Goal: Task Accomplishment & Management: Complete application form

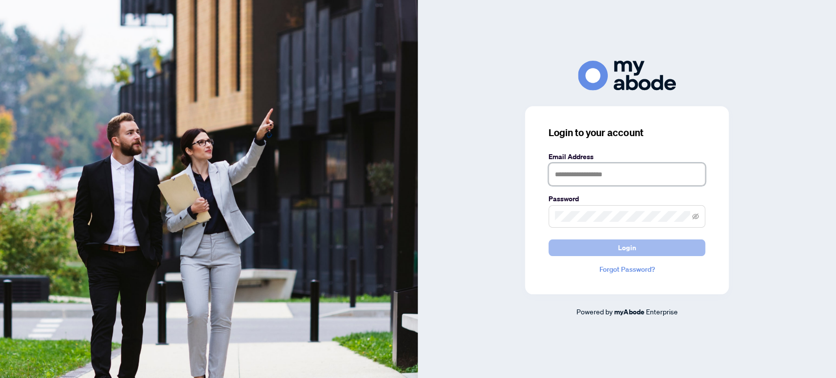
type input "**********"
click at [611, 250] on button "Login" at bounding box center [627, 247] width 157 height 17
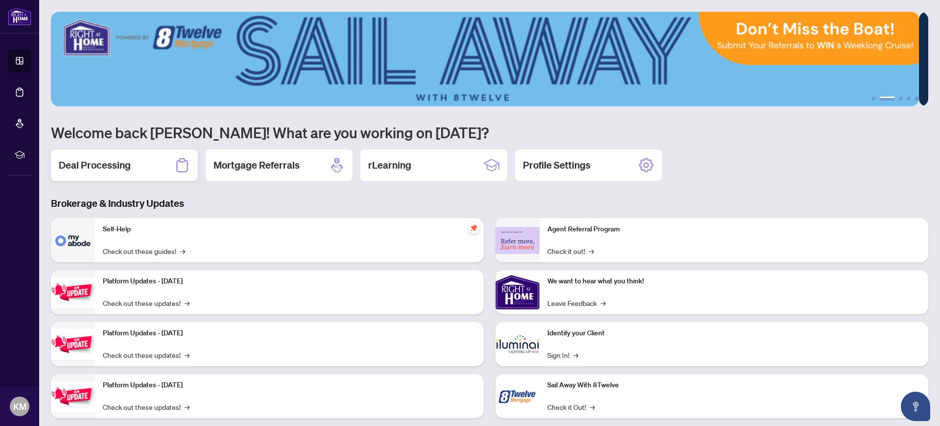
click at [103, 164] on h2 "Deal Processing" at bounding box center [95, 165] width 72 height 14
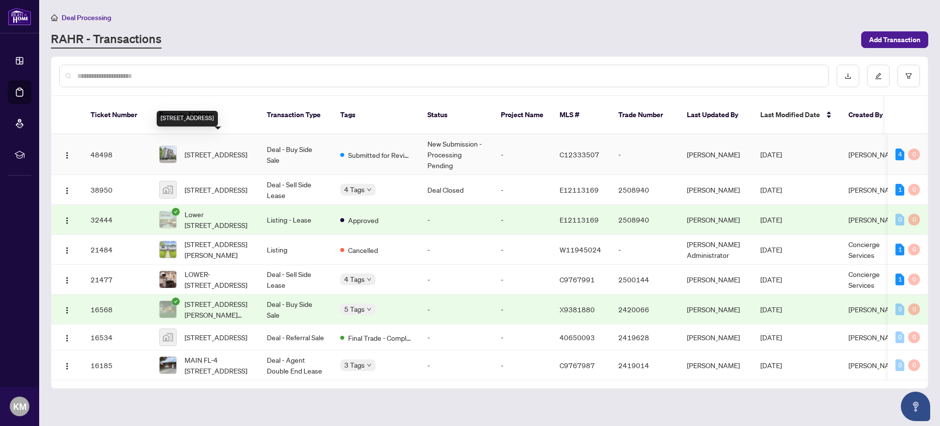
click at [196, 149] on span "308-85 The Donway West, Toronto, Ontario M3C 0L9, Canada" at bounding box center [216, 154] width 63 height 11
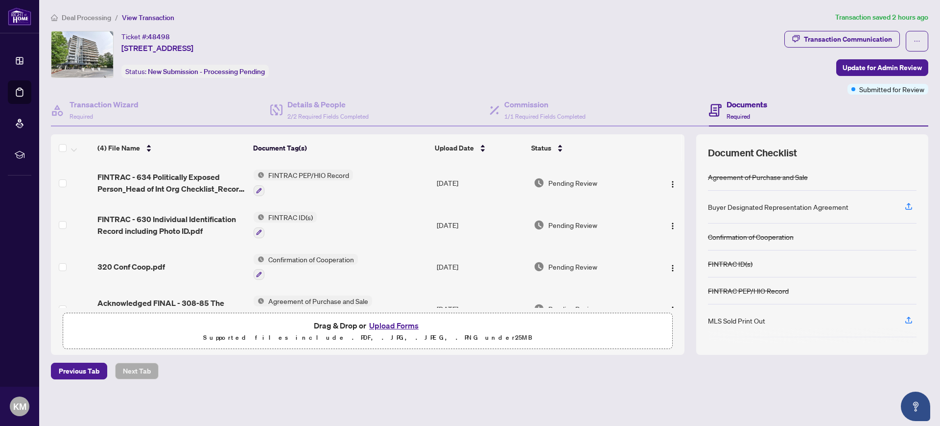
click at [394, 323] on button "Upload Forms" at bounding box center [393, 325] width 55 height 13
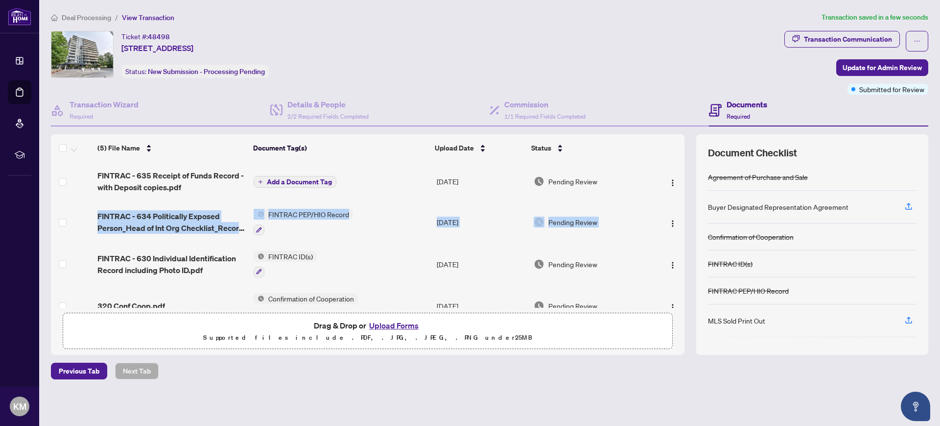
drag, startPoint x: 681, startPoint y: 195, endPoint x: 671, endPoint y: 236, distance: 42.4
click at [671, 236] on tbody "FINTRAC - 635 Receipt of Funds Record - with Deposit copies.pdf Add a Document …" at bounding box center [368, 265] width 634 height 207
click at [299, 180] on span "Add a Document Tag" at bounding box center [299, 181] width 65 height 7
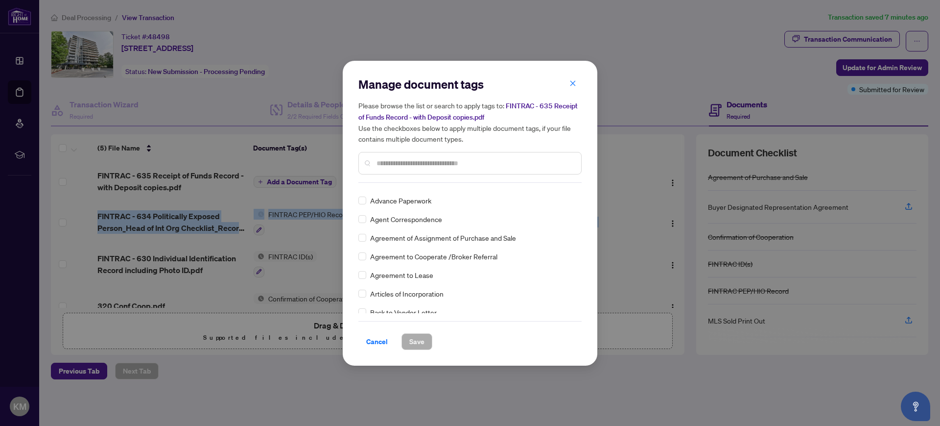
scroll to position [363, 0]
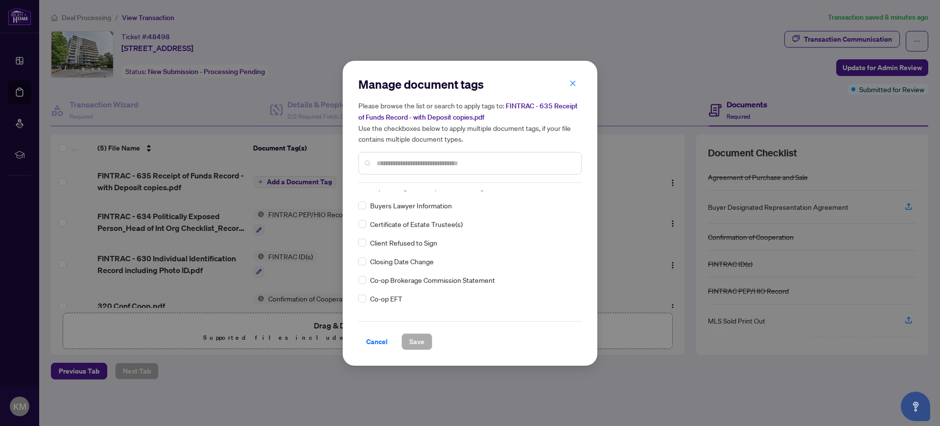
click at [596, 395] on div "Manage document tags Please browse the list or search to apply tags to: FINTRAC…" at bounding box center [470, 213] width 940 height 426
click at [572, 85] on icon "close" at bounding box center [573, 83] width 5 height 5
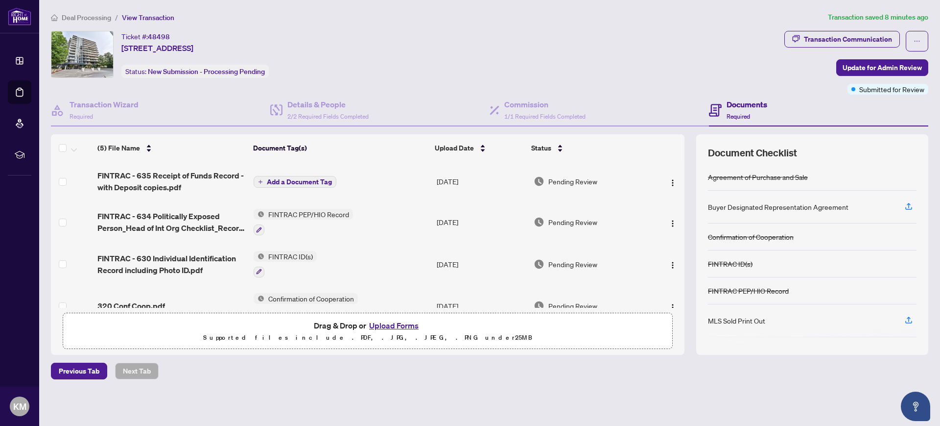
click at [398, 323] on button "Upload Forms" at bounding box center [393, 325] width 55 height 13
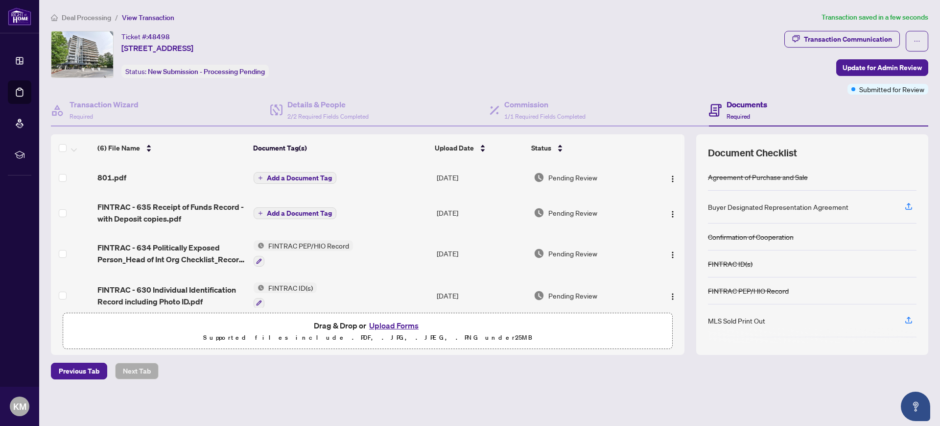
click at [279, 176] on span "Add a Document Tag" at bounding box center [299, 177] width 65 height 7
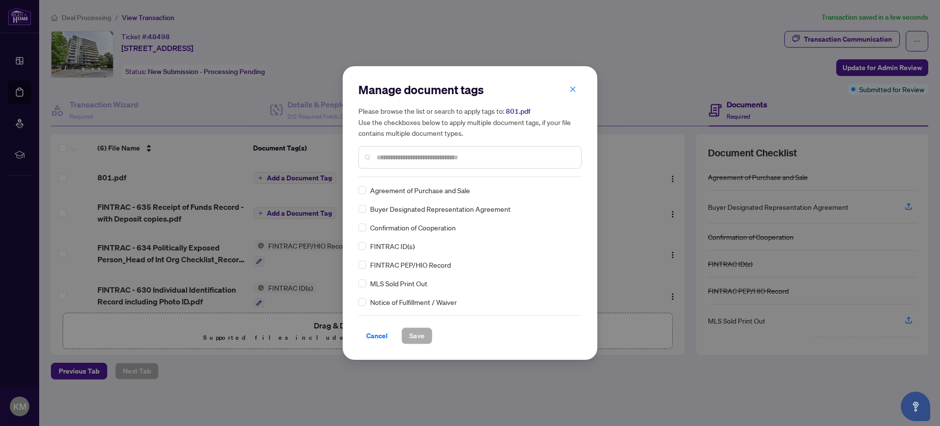
click at [394, 163] on div at bounding box center [469, 157] width 223 height 23
click at [398, 159] on input "text" at bounding box center [475, 157] width 197 height 11
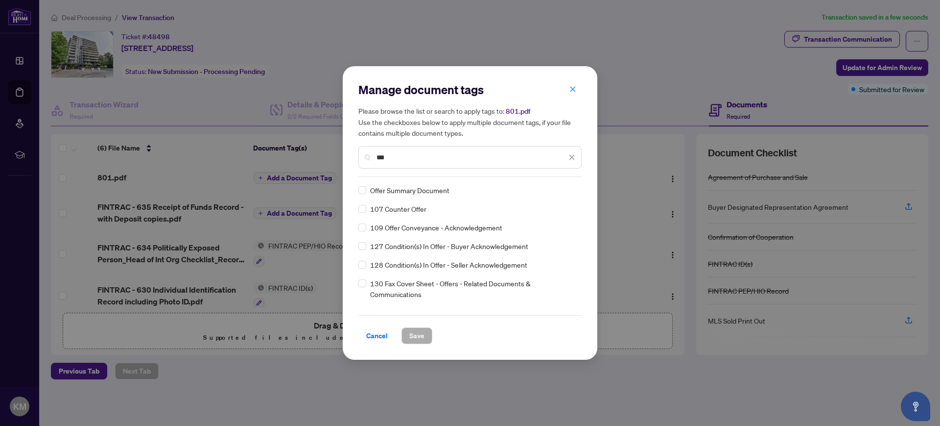
type input "***"
click at [413, 335] on span "Save" at bounding box center [416, 336] width 15 height 16
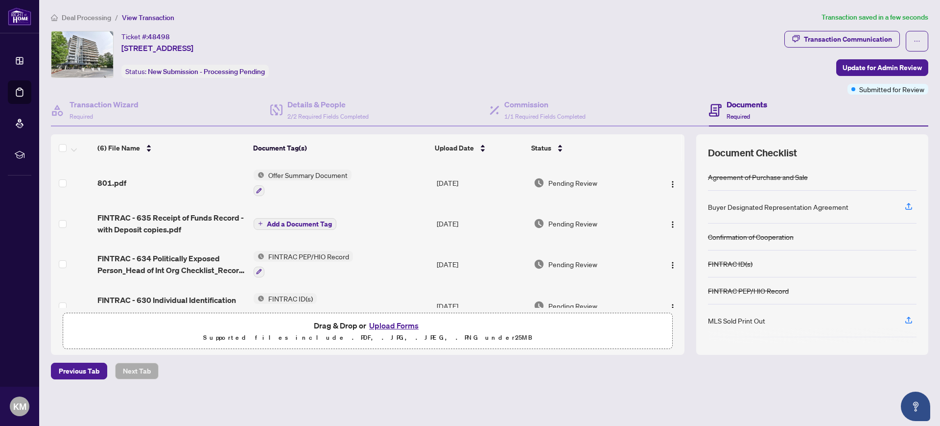
drag, startPoint x: 279, startPoint y: 222, endPoint x: 267, endPoint y: 222, distance: 11.3
click at [267, 222] on span "Add a Document Tag" at bounding box center [299, 223] width 65 height 7
click at [0, 0] on div "Manage document tags Please browse the list or search to apply tags to: FINTRAC…" at bounding box center [0, 0] width 0 height 0
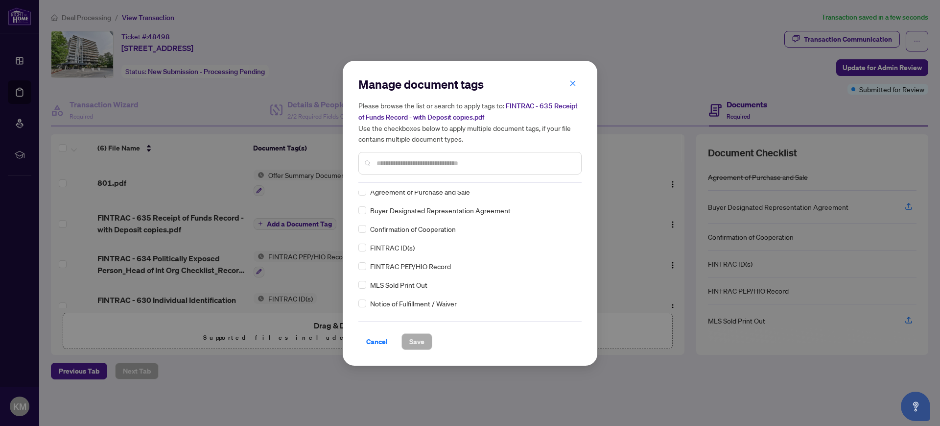
scroll to position [0, 0]
click at [391, 163] on input "text" at bounding box center [475, 163] width 197 height 11
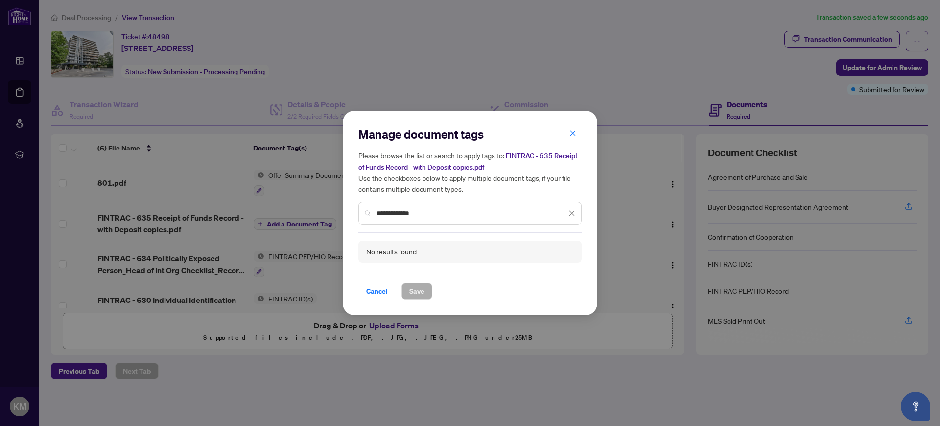
drag, startPoint x: 421, startPoint y: 213, endPoint x: 364, endPoint y: 214, distance: 56.8
click at [364, 212] on div "**********" at bounding box center [469, 213] width 223 height 23
type input "**********"
click at [379, 289] on span "Cancel" at bounding box center [377, 291] width 22 height 16
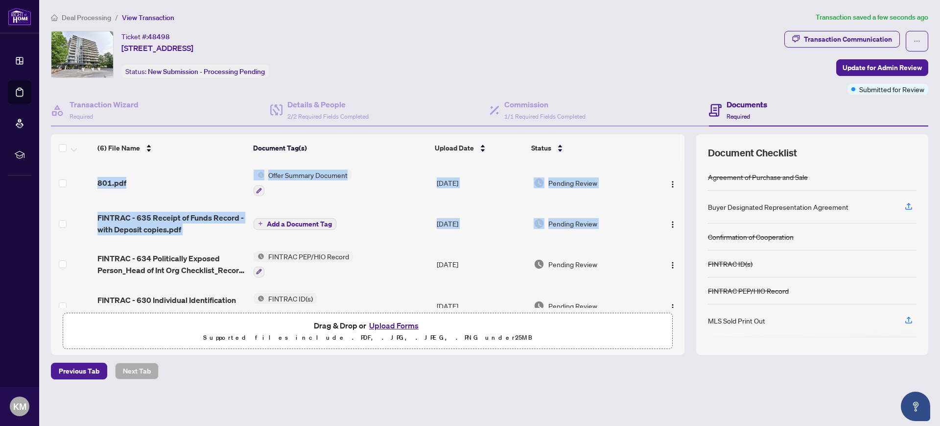
drag, startPoint x: 685, startPoint y: 211, endPoint x: 679, endPoint y: 231, distance: 20.5
click at [679, 231] on div "(6) File Name Document Tag(s) Upload Date Status 801.pdf Offer Summary Document…" at bounding box center [490, 244] width 878 height 220
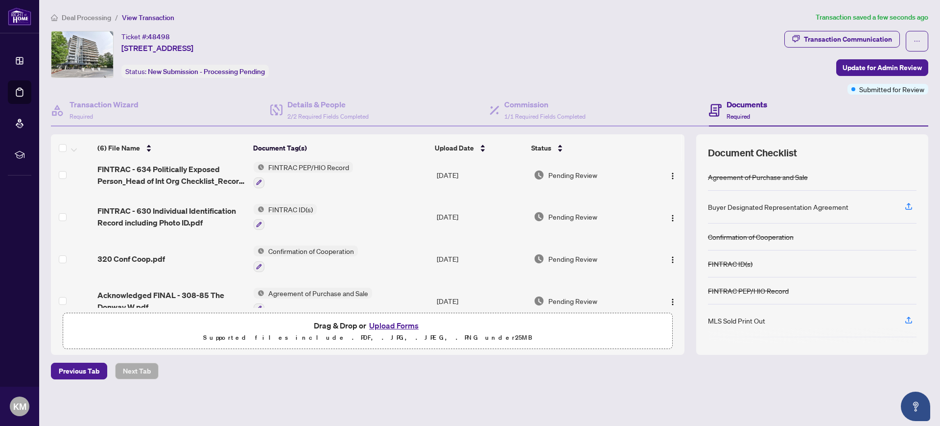
scroll to position [105, 0]
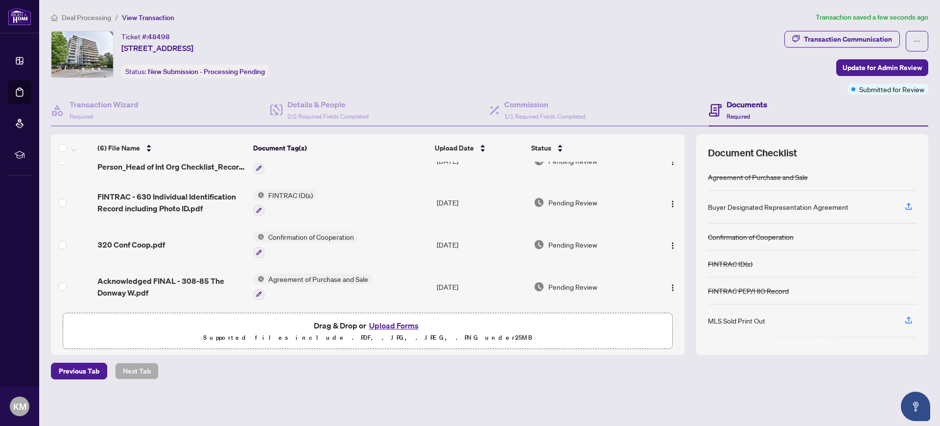
click at [392, 325] on button "Upload Forms" at bounding box center [393, 325] width 55 height 13
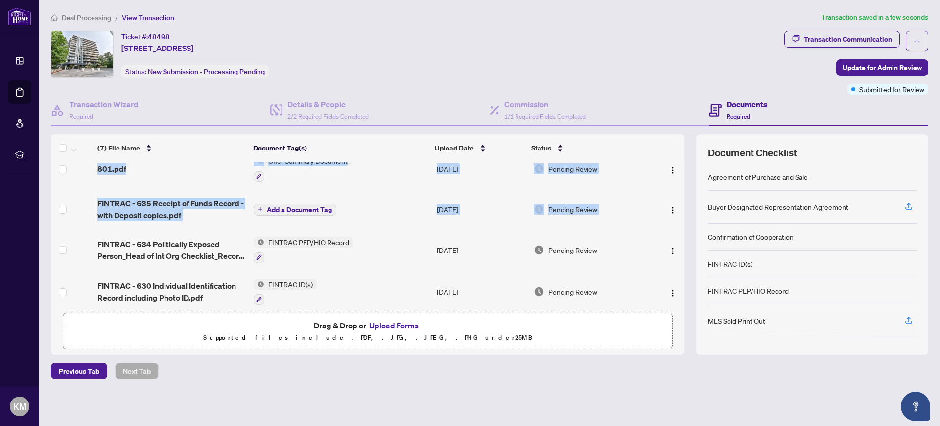
scroll to position [0, 0]
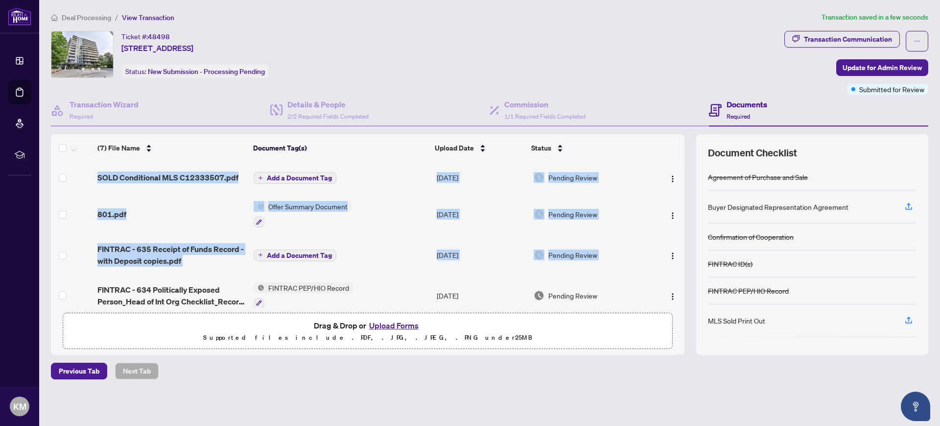
click at [297, 174] on span "Add a Document Tag" at bounding box center [299, 177] width 65 height 7
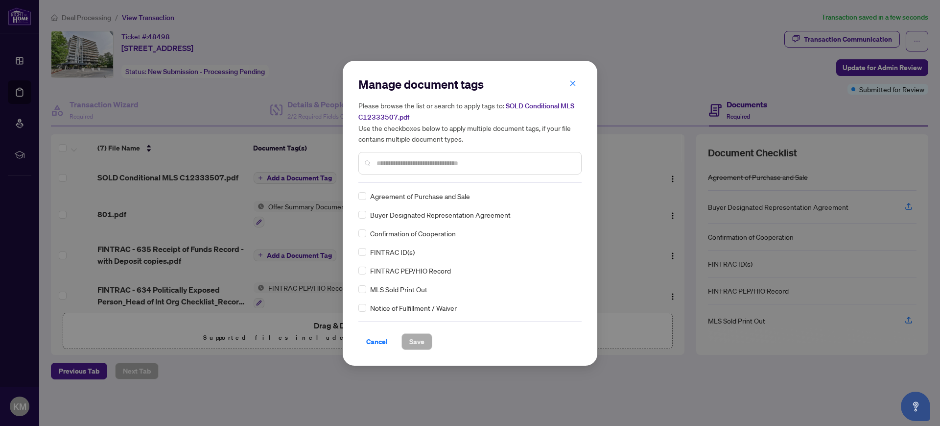
click at [376, 162] on div at bounding box center [469, 163] width 223 height 23
click at [396, 287] on span "MLS Sold Print Out" at bounding box center [398, 289] width 57 height 11
click at [386, 162] on input "text" at bounding box center [475, 163] width 197 height 11
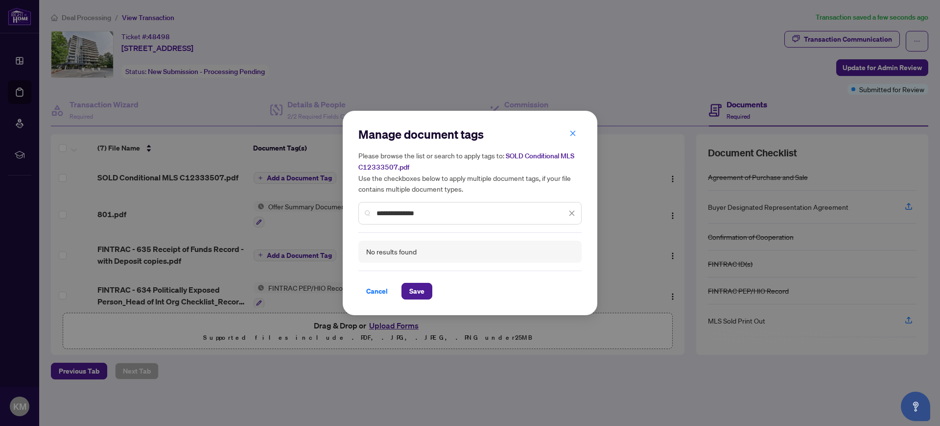
click at [392, 213] on input "**********" at bounding box center [472, 213] width 190 height 11
click at [403, 209] on input "**********" at bounding box center [472, 213] width 190 height 11
type input "**********"
drag, startPoint x: 422, startPoint y: 290, endPoint x: 416, endPoint y: 294, distance: 6.7
click at [421, 291] on span "Save" at bounding box center [416, 291] width 15 height 16
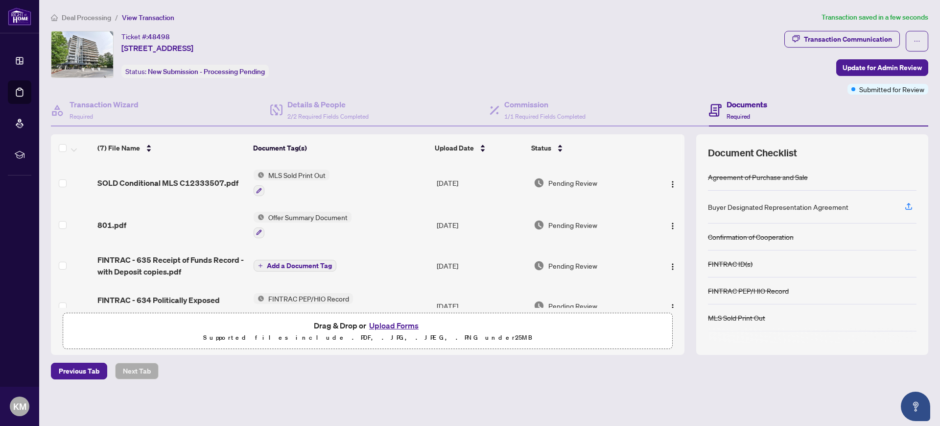
click at [387, 323] on button "Upload Forms" at bounding box center [393, 325] width 55 height 13
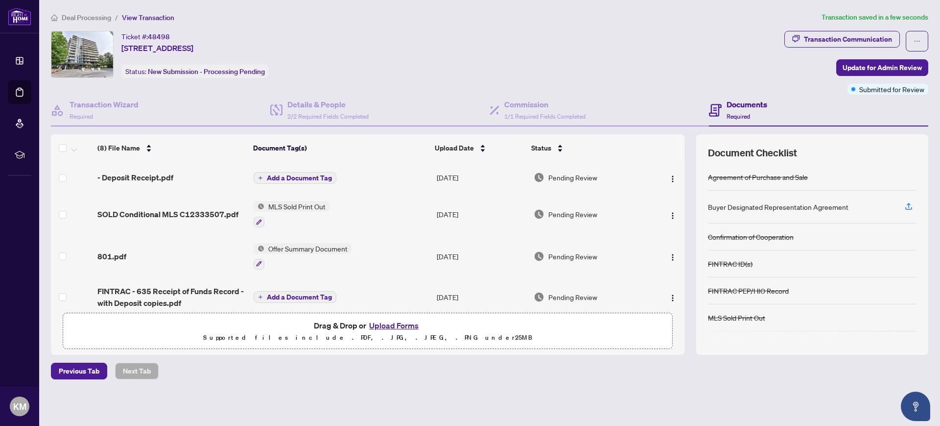
click at [285, 176] on span "Add a Document Tag" at bounding box center [299, 177] width 65 height 7
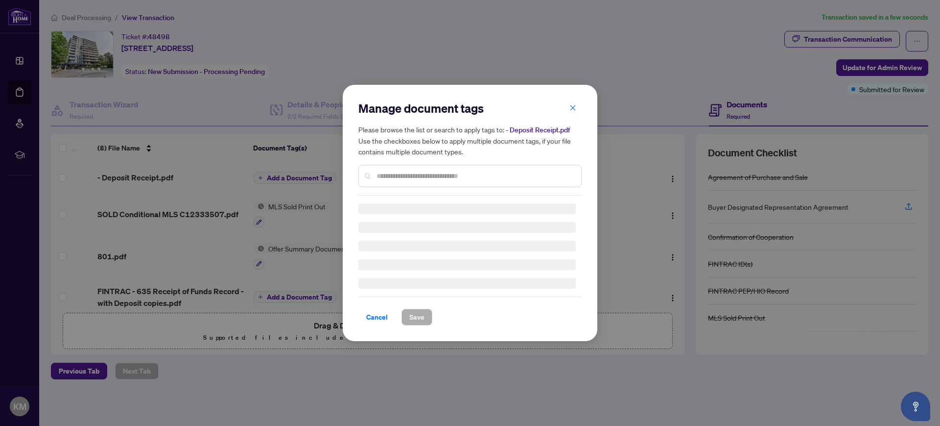
click at [285, 176] on div "Manage document tags Please browse the list or search to apply tags to: - Depos…" at bounding box center [470, 213] width 940 height 426
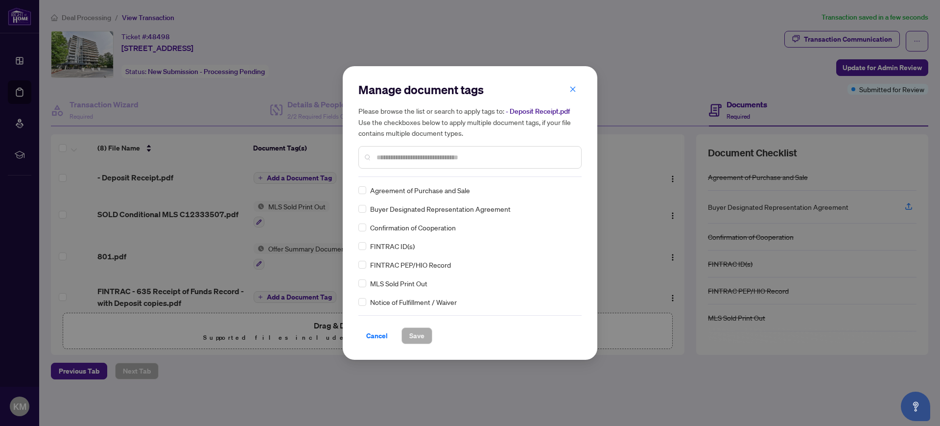
click at [379, 157] on input "text" at bounding box center [475, 157] width 197 height 11
type input "*******"
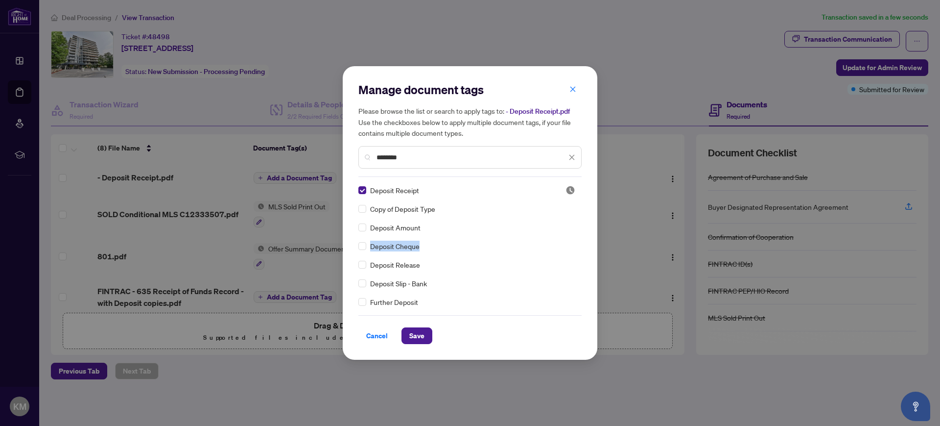
drag, startPoint x: 578, startPoint y: 222, endPoint x: 573, endPoint y: 244, distance: 22.6
click at [573, 244] on div "Deposit Receipt Copy of Deposit Type Deposit Amount Deposit Cheque Deposit Rele…" at bounding box center [469, 246] width 223 height 122
click at [420, 335] on span "Save" at bounding box center [416, 336] width 15 height 16
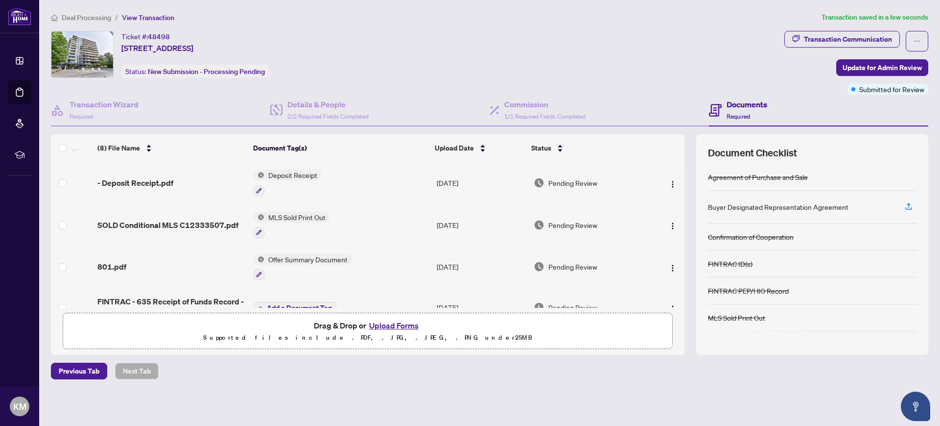
click at [399, 323] on button "Upload Forms" at bounding box center [393, 325] width 55 height 13
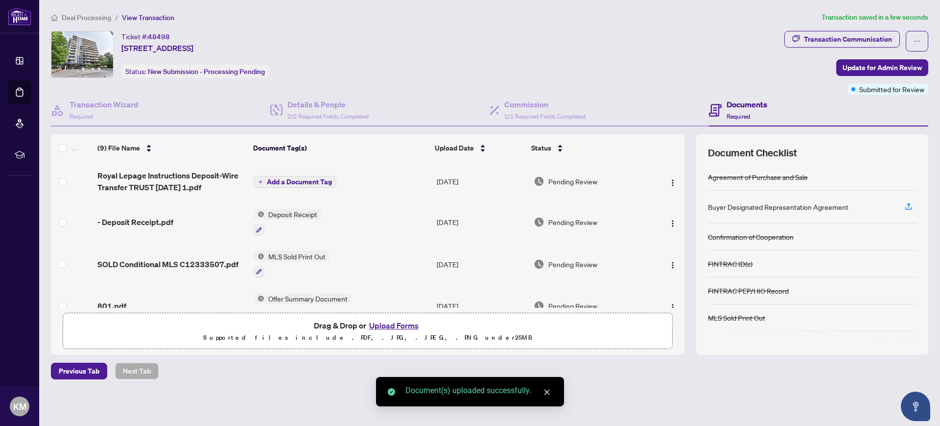
click at [294, 181] on span "Add a Document Tag" at bounding box center [299, 181] width 65 height 7
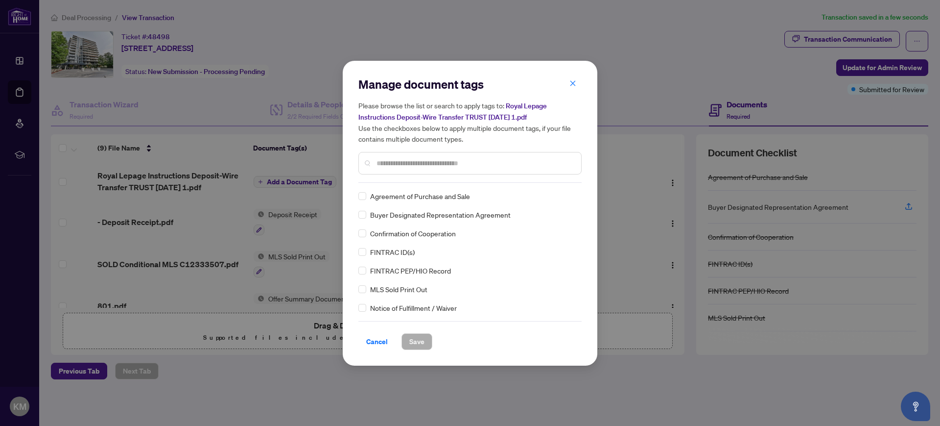
click at [380, 164] on input "text" at bounding box center [475, 163] width 197 height 11
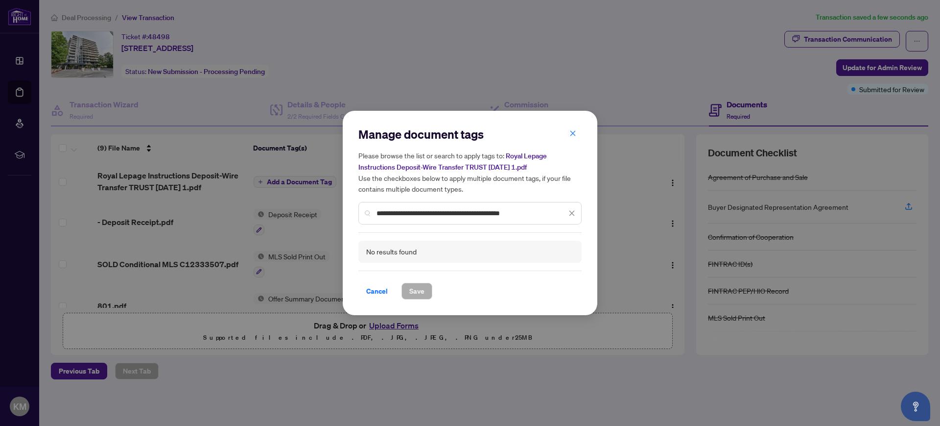
drag, startPoint x: 489, startPoint y: 212, endPoint x: 419, endPoint y: 212, distance: 69.5
click at [419, 212] on input "**********" at bounding box center [472, 213] width 190 height 11
click at [521, 215] on input "**********" at bounding box center [472, 213] width 190 height 11
click at [398, 249] on div "No results found" at bounding box center [391, 251] width 50 height 11
drag, startPoint x: 520, startPoint y: 214, endPoint x: 420, endPoint y: 210, distance: 100.0
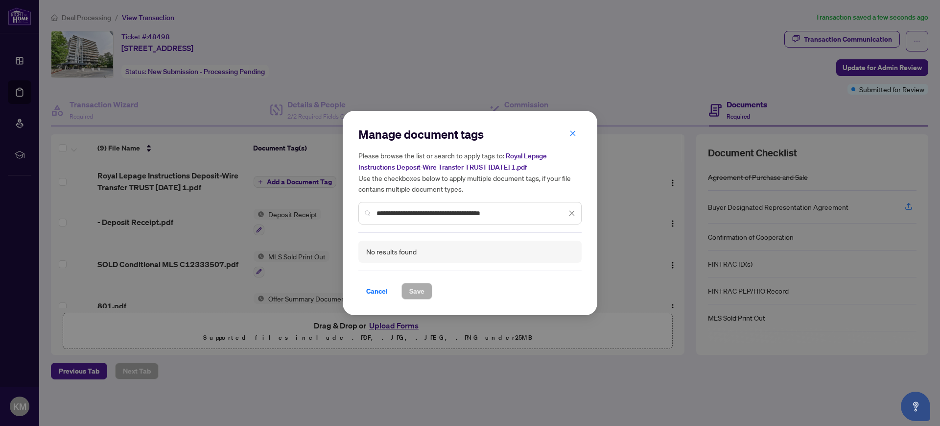
click at [420, 210] on input "**********" at bounding box center [472, 213] width 190 height 11
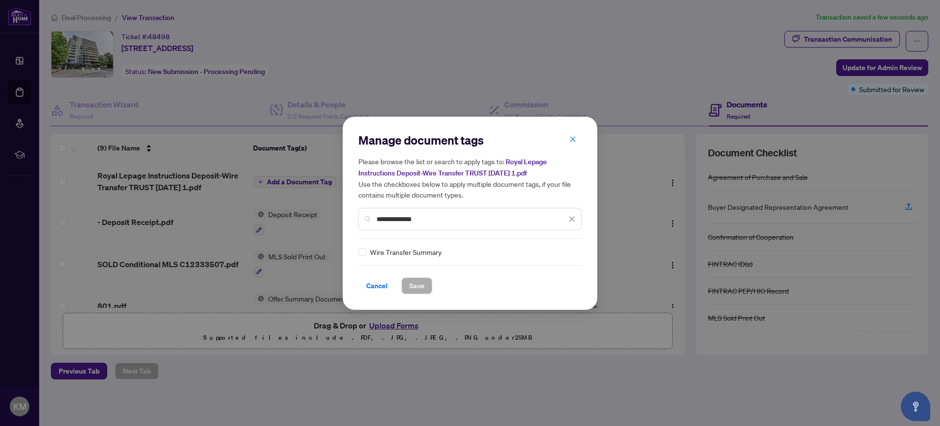
type input "**********"
click at [419, 286] on span "Save" at bounding box center [416, 286] width 15 height 16
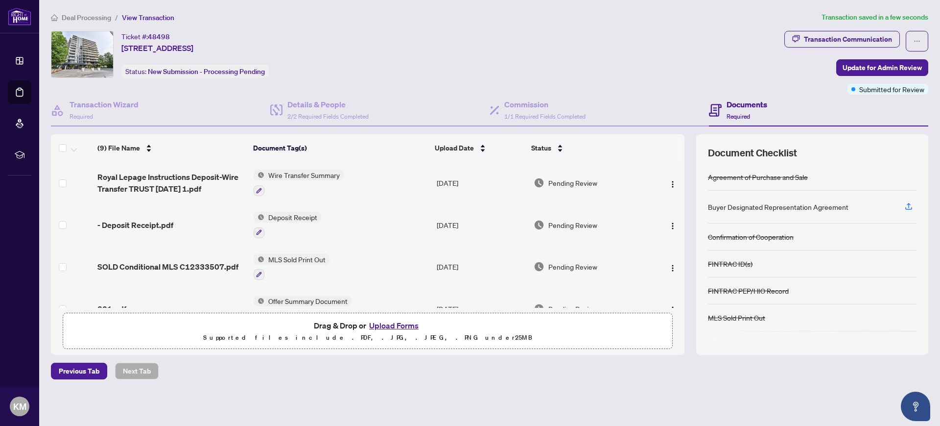
click at [389, 325] on button "Upload Forms" at bounding box center [393, 325] width 55 height 13
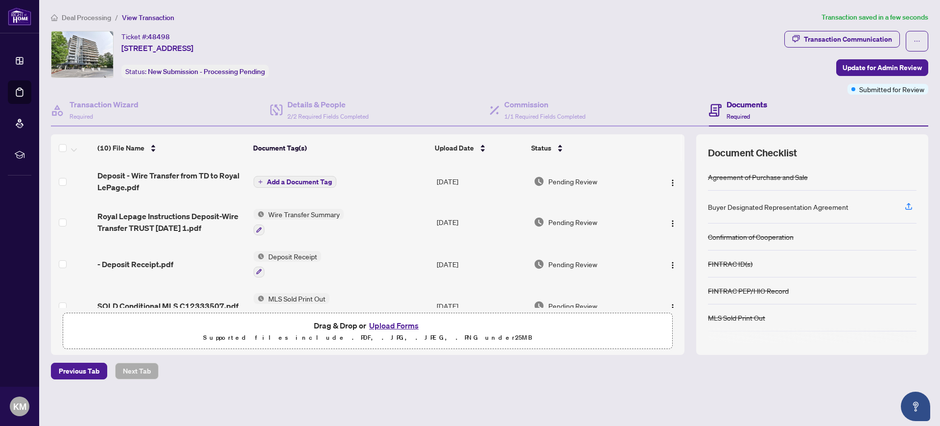
click at [281, 182] on span "Add a Document Tag" at bounding box center [299, 181] width 65 height 7
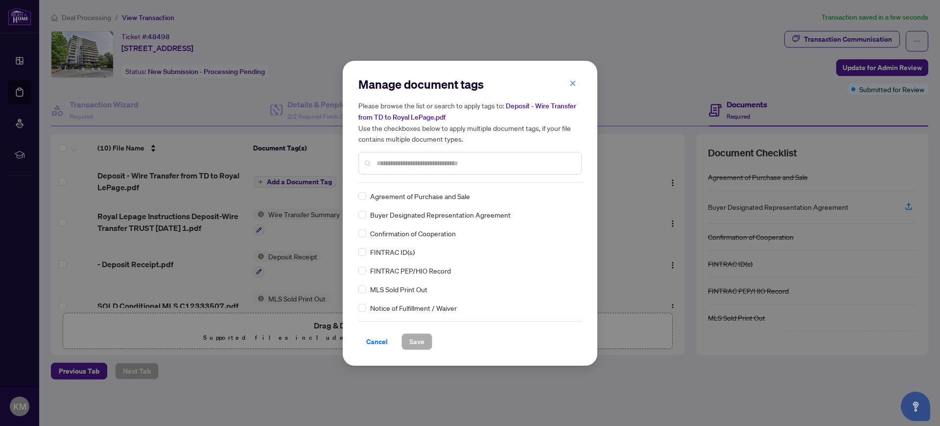
click at [385, 167] on div at bounding box center [469, 163] width 223 height 23
click at [423, 164] on input "text" at bounding box center [475, 163] width 197 height 11
type input "***"
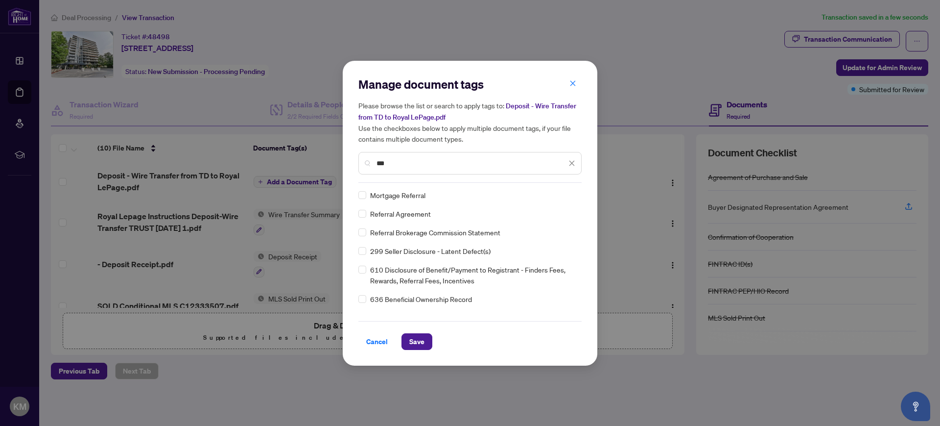
scroll to position [85, 0]
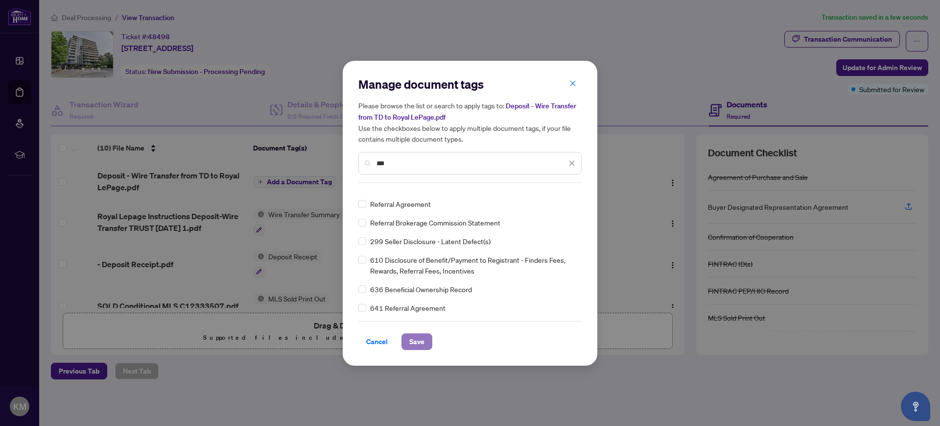
click at [416, 340] on span "Save" at bounding box center [416, 342] width 15 height 16
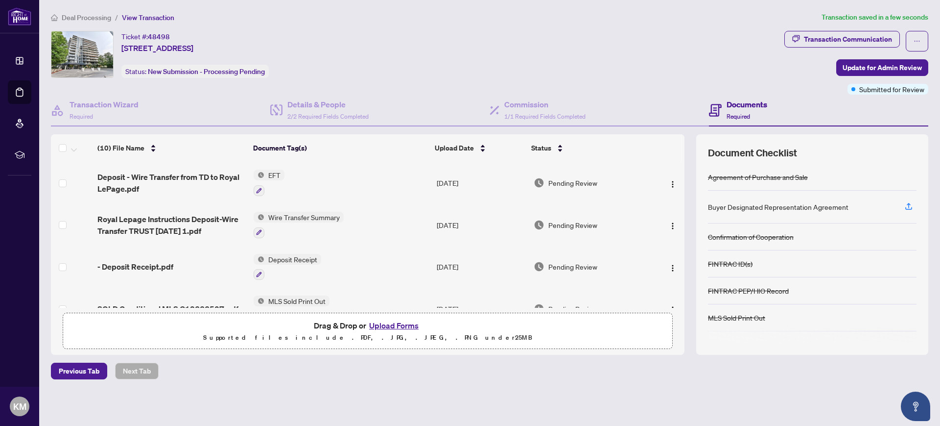
click at [393, 324] on button "Upload Forms" at bounding box center [393, 325] width 55 height 13
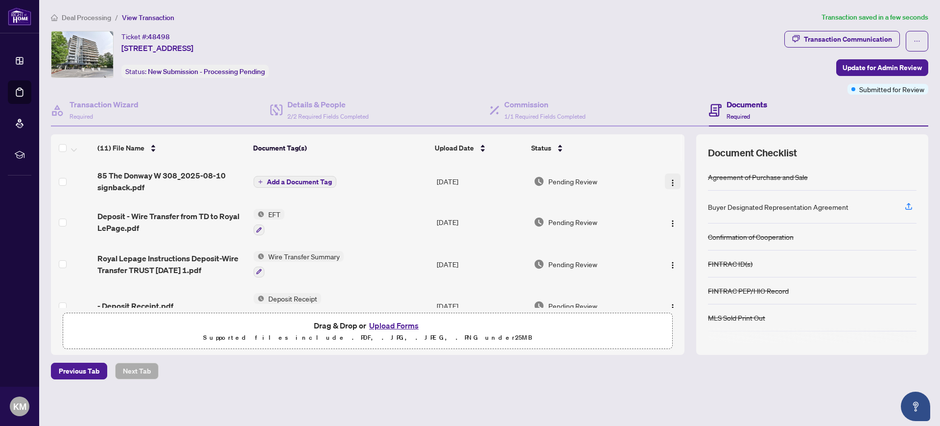
click at [669, 181] on img "button" at bounding box center [673, 183] width 8 height 8
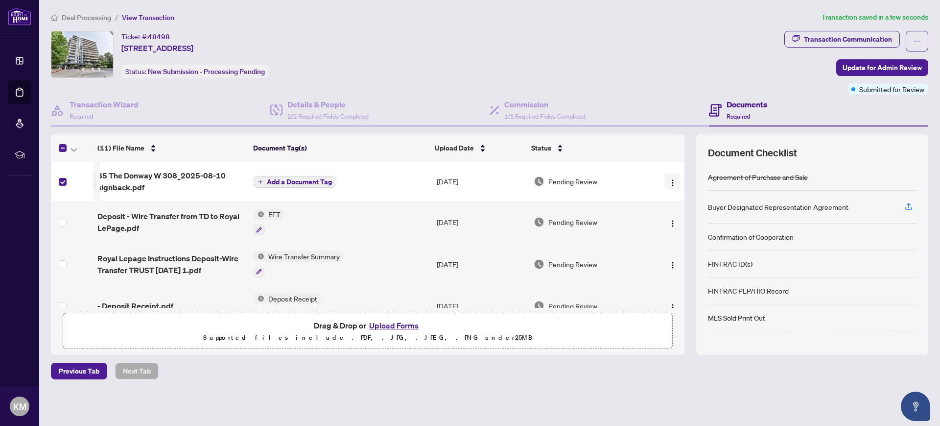
click at [669, 180] on img "button" at bounding box center [673, 183] width 8 height 8
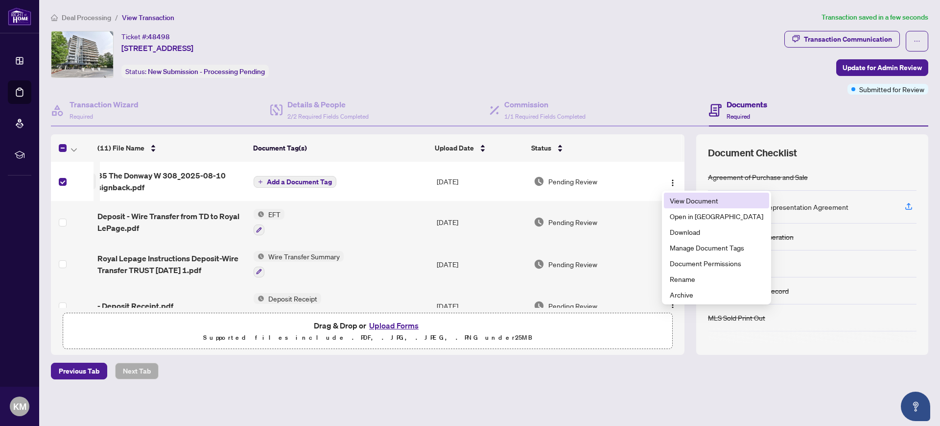
click at [693, 199] on span "View Document" at bounding box center [717, 200] width 94 height 11
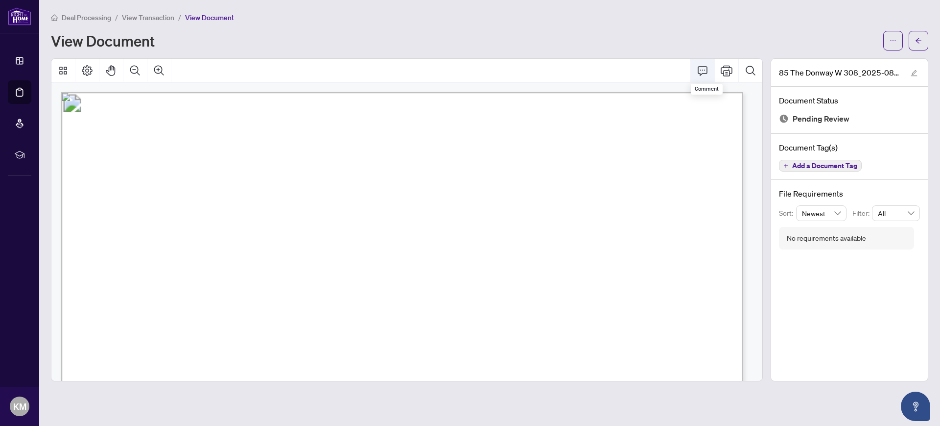
click at [702, 70] on icon "Comment" at bounding box center [703, 71] width 12 height 12
click at [87, 69] on icon "Page Layout" at bounding box center [87, 71] width 12 height 12
click at [750, 69] on icon "Search Document" at bounding box center [751, 71] width 12 height 12
click at [749, 97] on icon "Cancel" at bounding box center [747, 98] width 8 height 8
click at [891, 35] on span "button" at bounding box center [893, 41] width 7 height 16
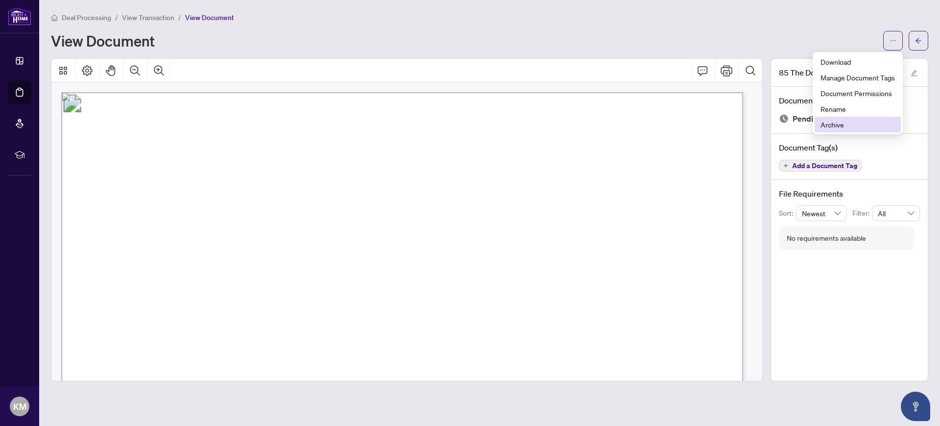
click at [833, 124] on span "Archive" at bounding box center [858, 124] width 74 height 11
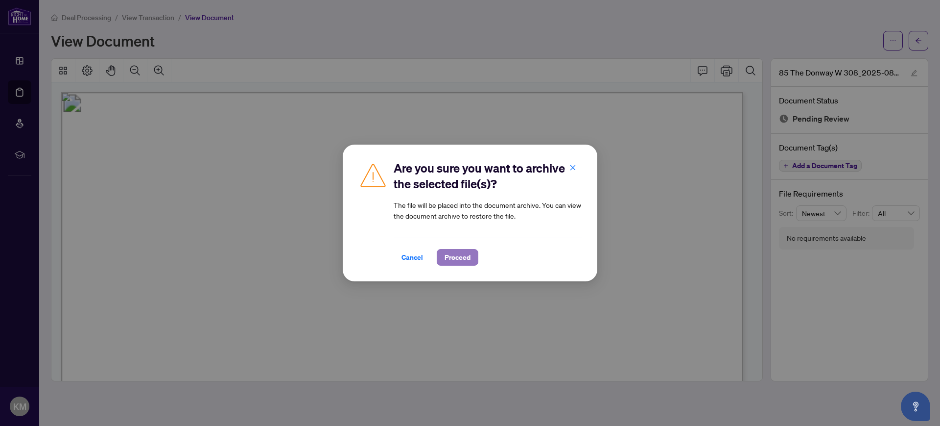
click at [459, 255] on span "Proceed" at bounding box center [458, 257] width 26 height 16
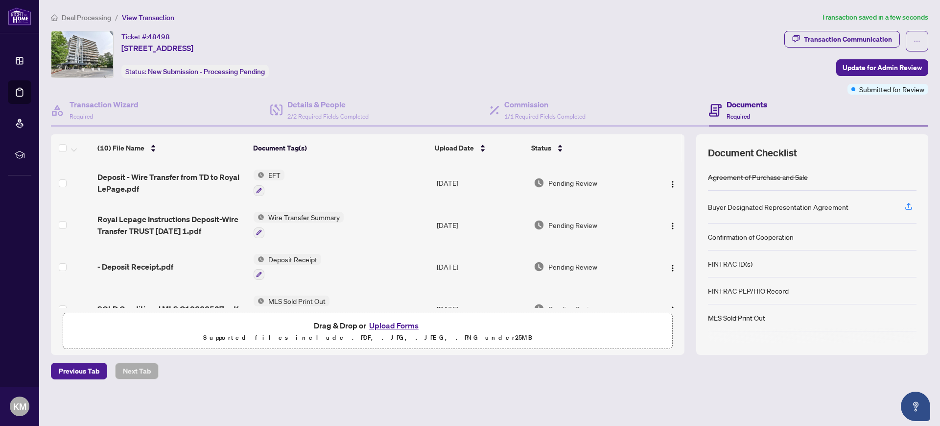
click at [391, 323] on button "Upload Forms" at bounding box center [393, 325] width 55 height 13
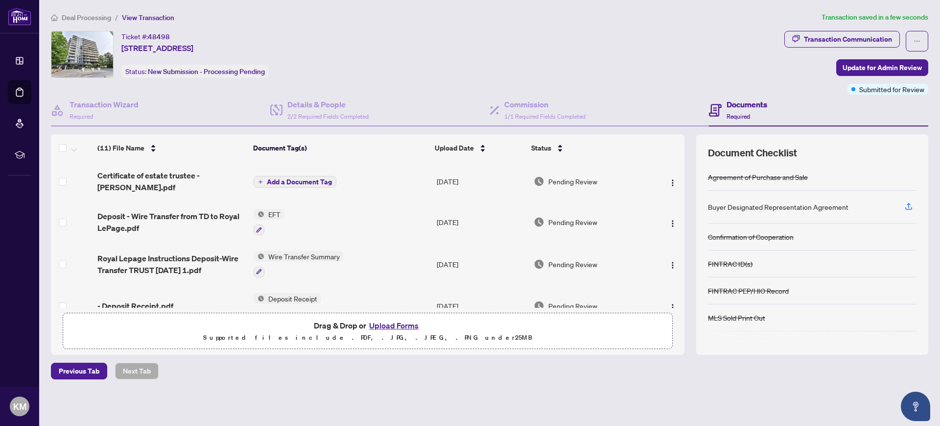
click at [287, 180] on span "Add a Document Tag" at bounding box center [299, 181] width 65 height 7
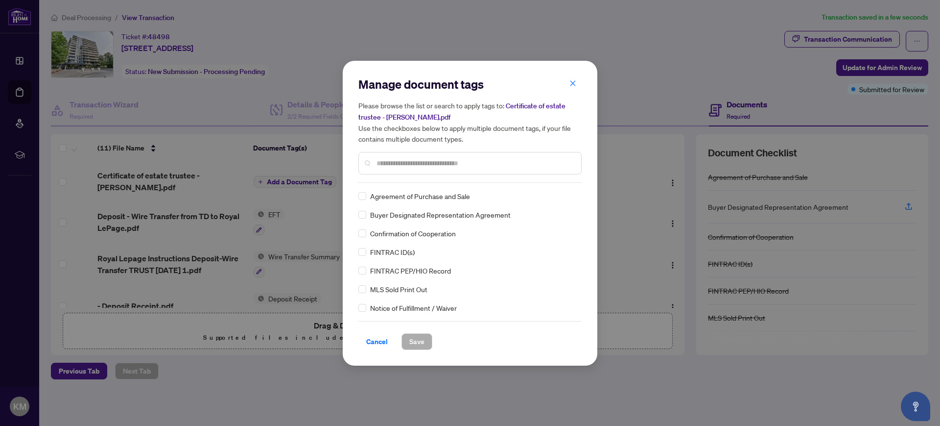
click at [392, 165] on input "text" at bounding box center [475, 163] width 197 height 11
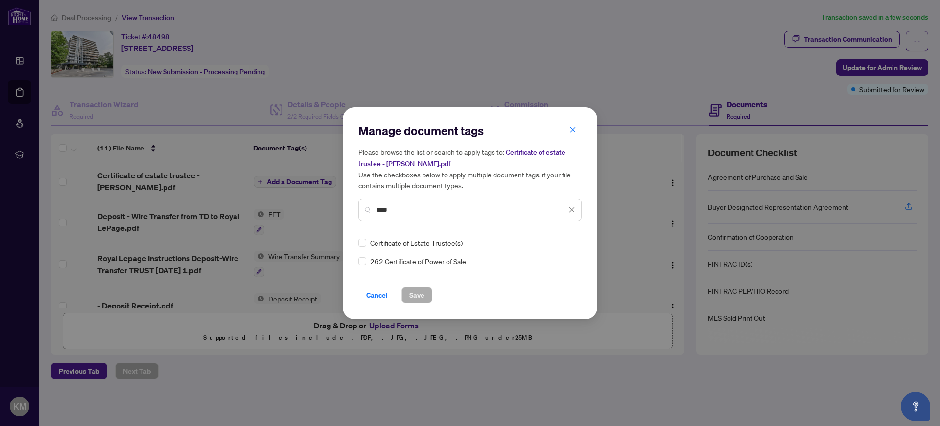
type input "****"
click at [417, 294] on span "Save" at bounding box center [416, 295] width 15 height 16
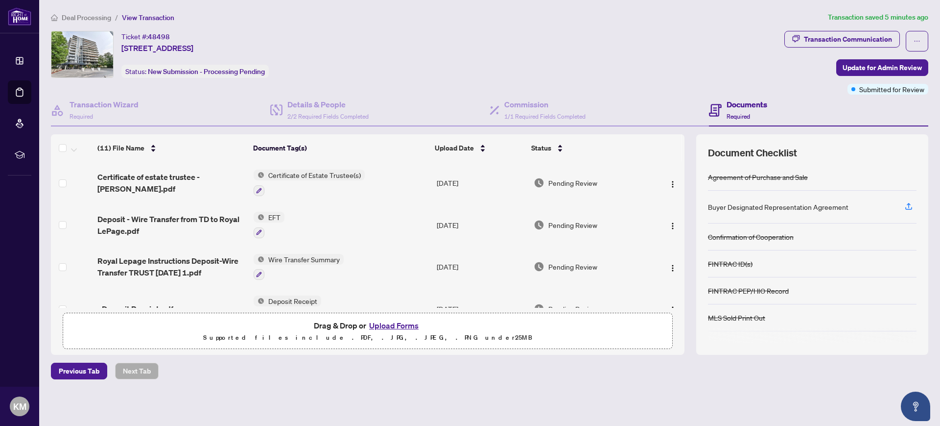
click at [396, 323] on button "Upload Forms" at bounding box center [393, 325] width 55 height 13
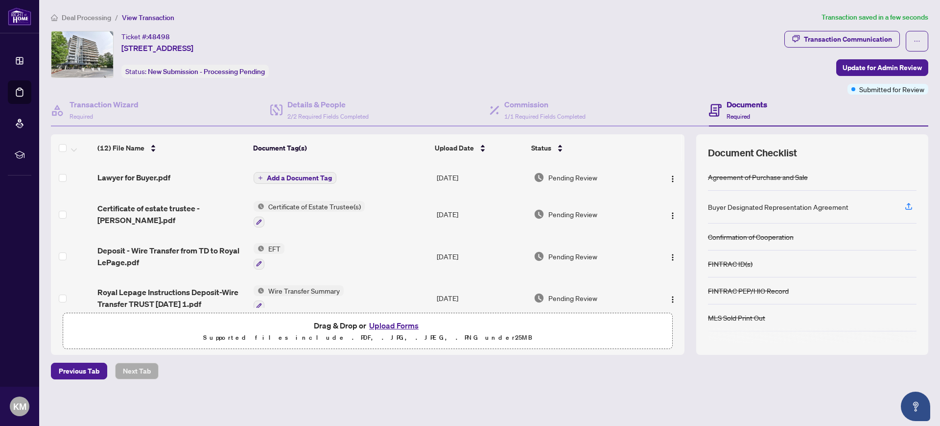
click at [389, 324] on button "Upload Forms" at bounding box center [393, 325] width 55 height 13
click at [289, 177] on span "Add a Document Tag" at bounding box center [299, 177] width 65 height 7
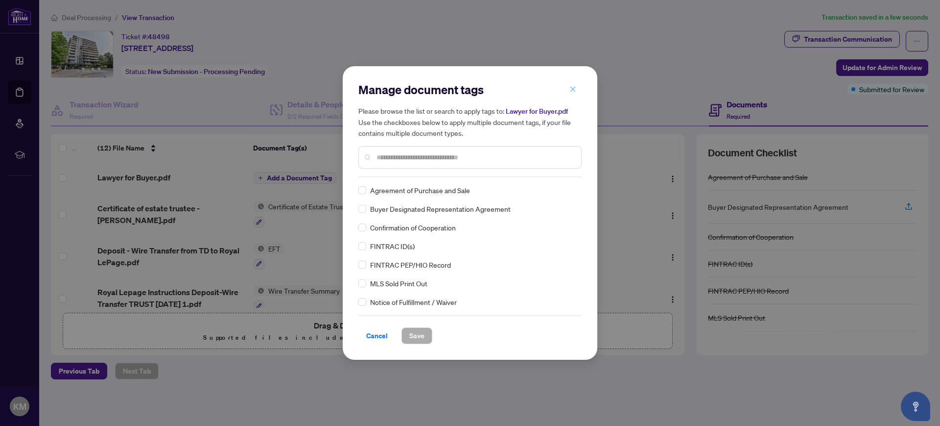
click at [573, 89] on icon "close" at bounding box center [573, 89] width 7 height 7
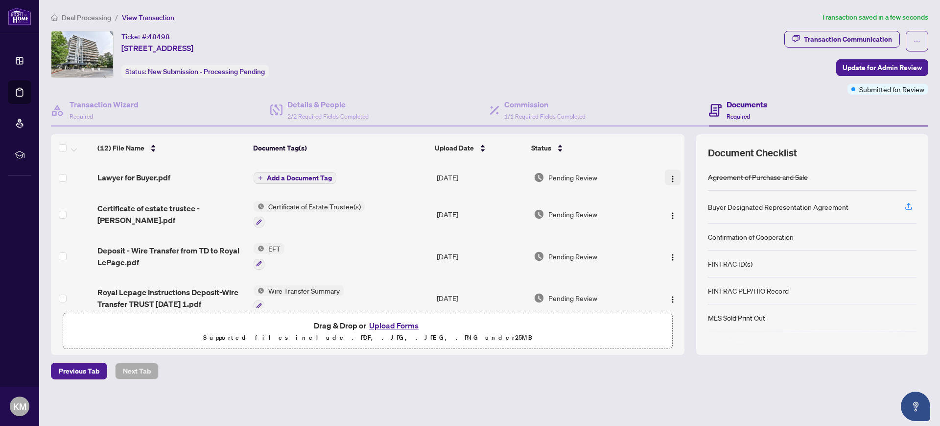
click at [671, 178] on img "button" at bounding box center [673, 179] width 8 height 8
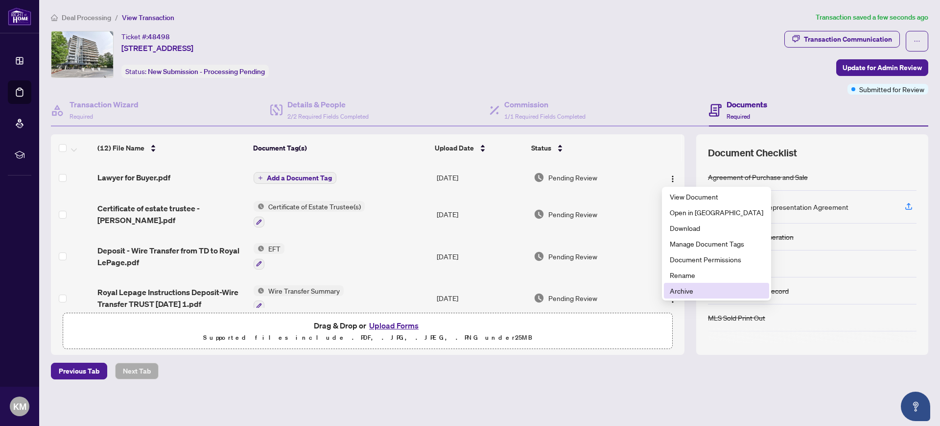
click at [682, 291] on span "Archive" at bounding box center [717, 290] width 94 height 11
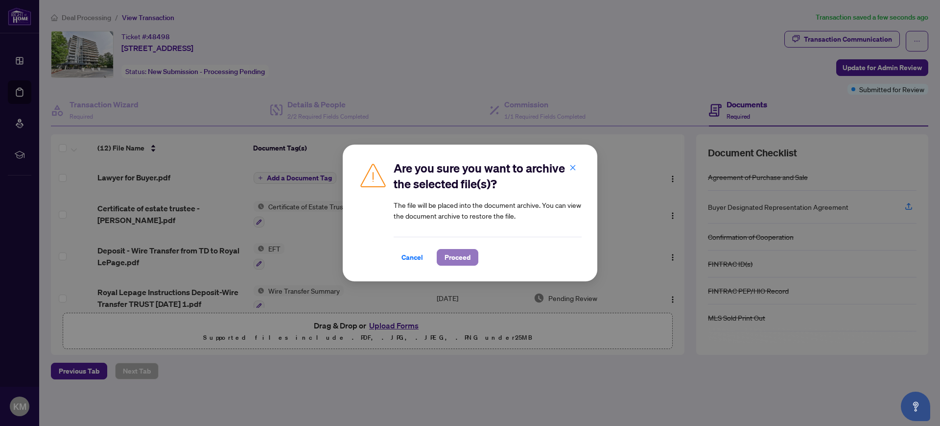
click at [453, 259] on span "Proceed" at bounding box center [458, 257] width 26 height 16
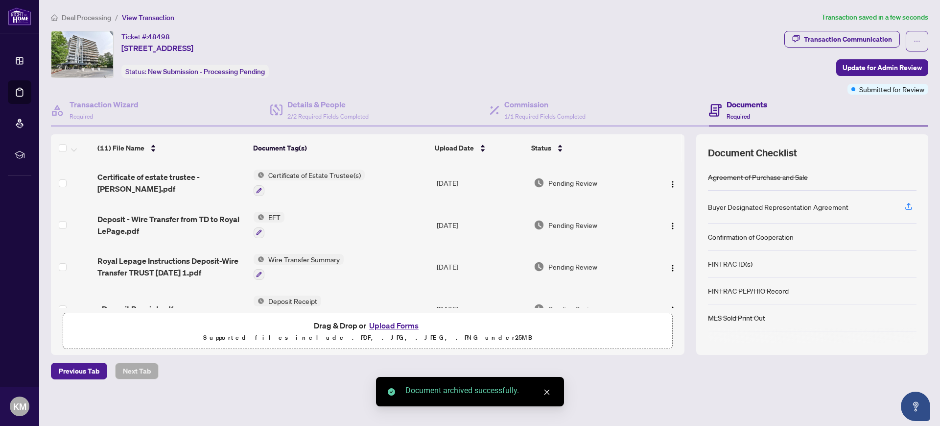
click at [387, 325] on button "Upload Forms" at bounding box center [393, 325] width 55 height 13
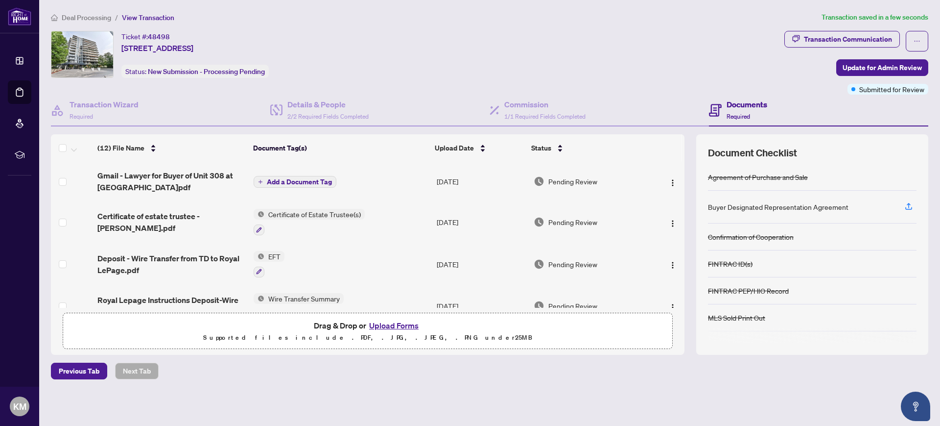
click at [291, 181] on span "Add a Document Tag" at bounding box center [299, 181] width 65 height 7
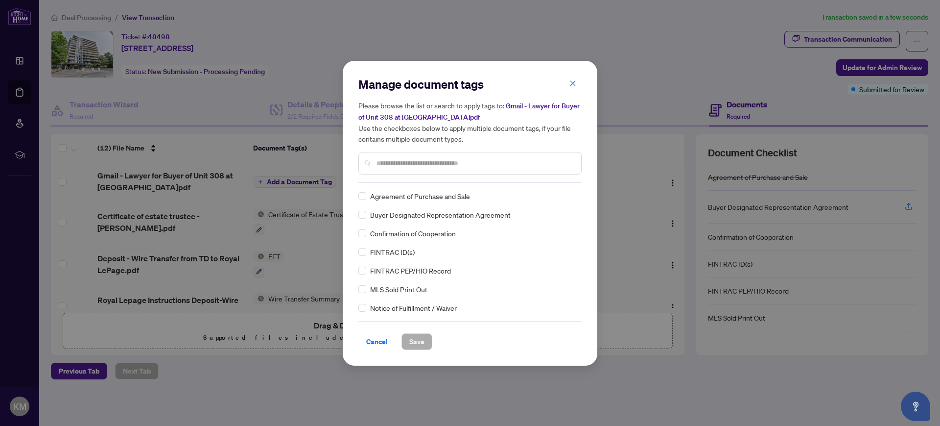
click at [383, 166] on input "text" at bounding box center [475, 163] width 197 height 11
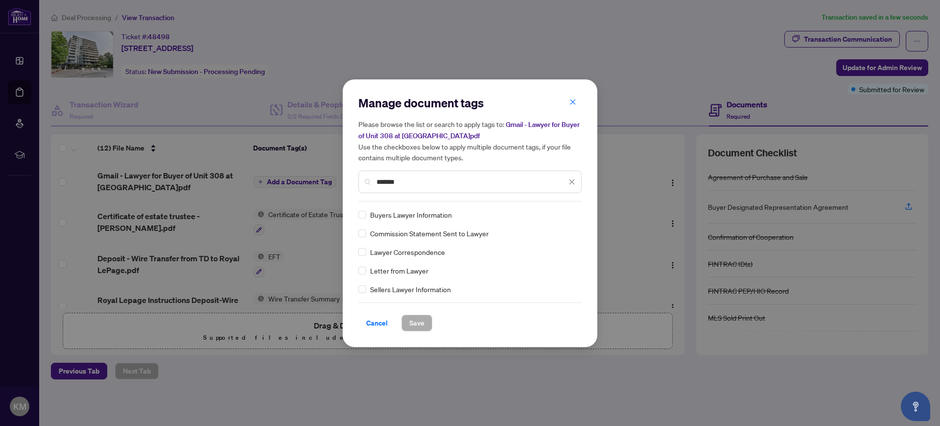
type input "******"
click at [415, 321] on span "Save" at bounding box center [416, 323] width 15 height 16
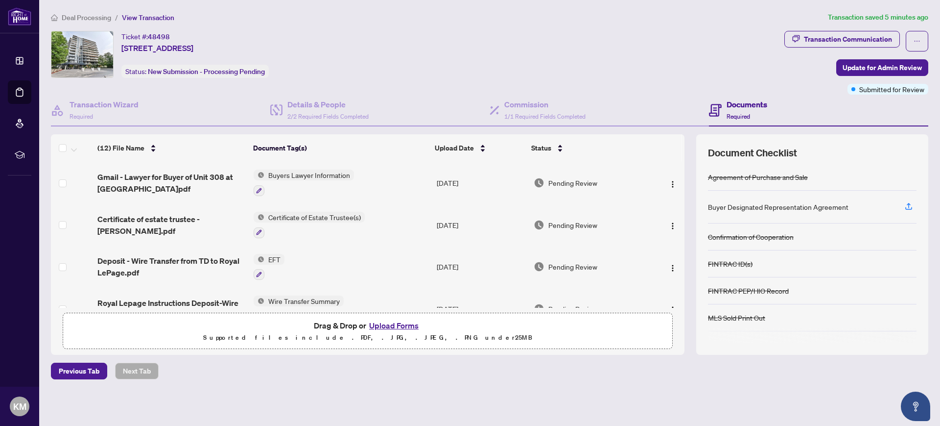
click at [394, 324] on button "Upload Forms" at bounding box center [393, 325] width 55 height 13
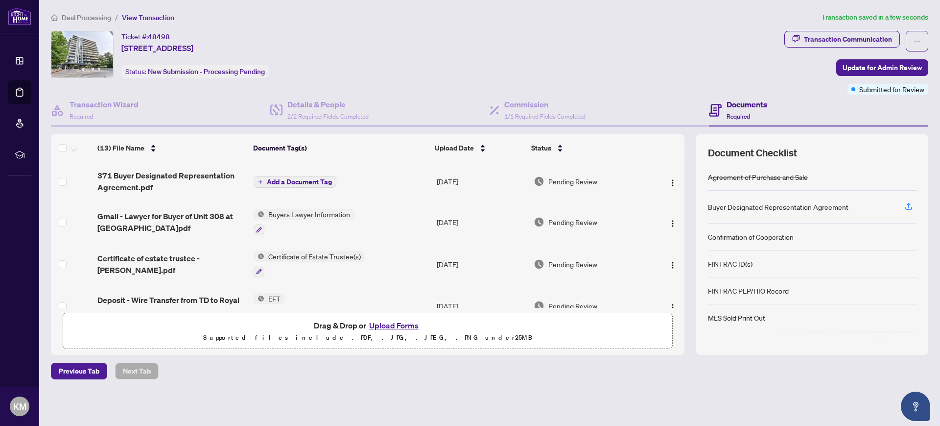
click at [301, 181] on span "Add a Document Tag" at bounding box center [299, 181] width 65 height 7
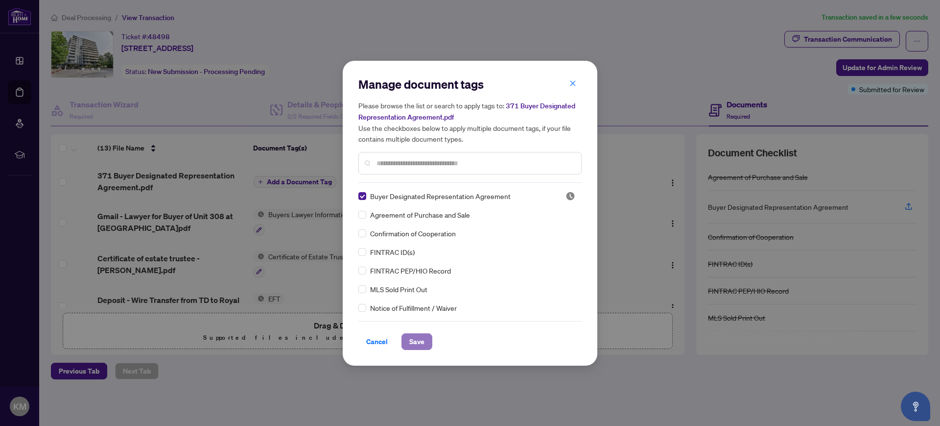
click at [414, 341] on span "Save" at bounding box center [416, 342] width 15 height 16
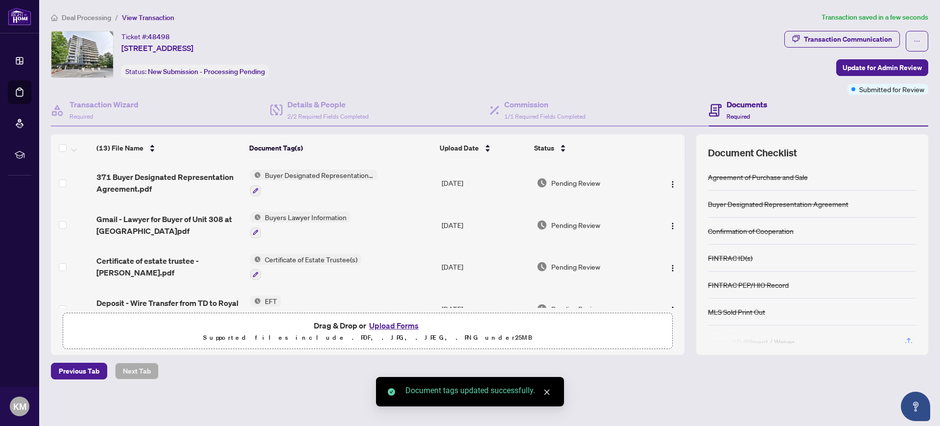
click at [395, 324] on button "Upload Forms" at bounding box center [393, 325] width 55 height 13
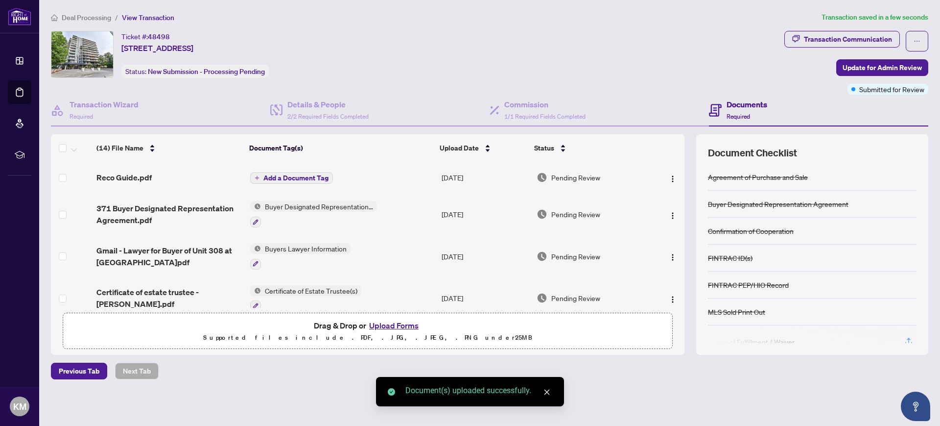
click at [292, 177] on span "Add a Document Tag" at bounding box center [295, 177] width 65 height 7
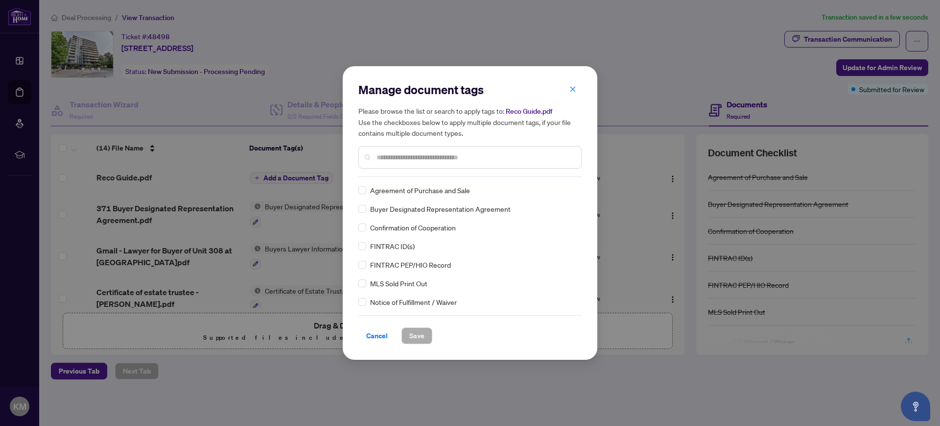
click at [384, 158] on input "text" at bounding box center [475, 157] width 197 height 11
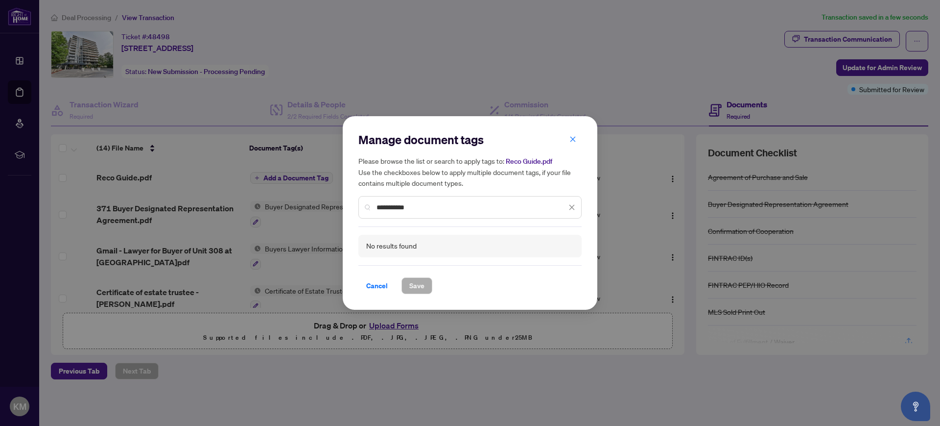
click at [414, 207] on input "**********" at bounding box center [472, 207] width 190 height 11
drag, startPoint x: 417, startPoint y: 207, endPoint x: 394, endPoint y: 208, distance: 23.5
click at [394, 208] on input "**********" at bounding box center [472, 207] width 190 height 11
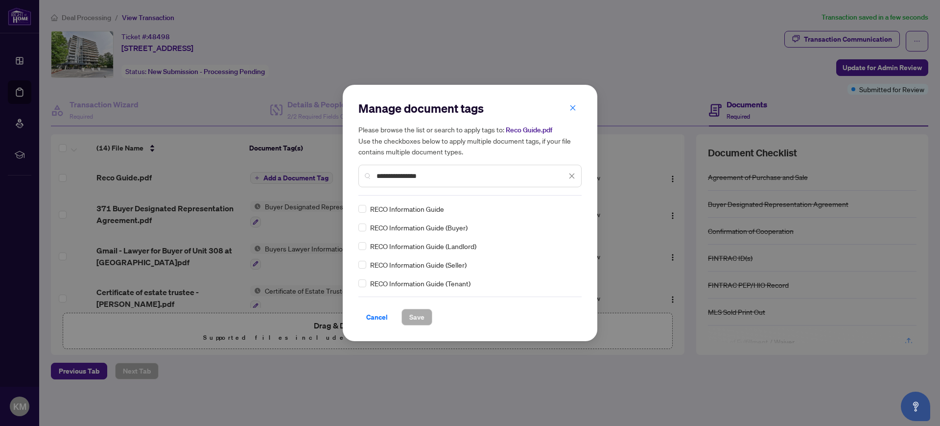
type input "**********"
click at [415, 316] on span "Save" at bounding box center [416, 317] width 15 height 16
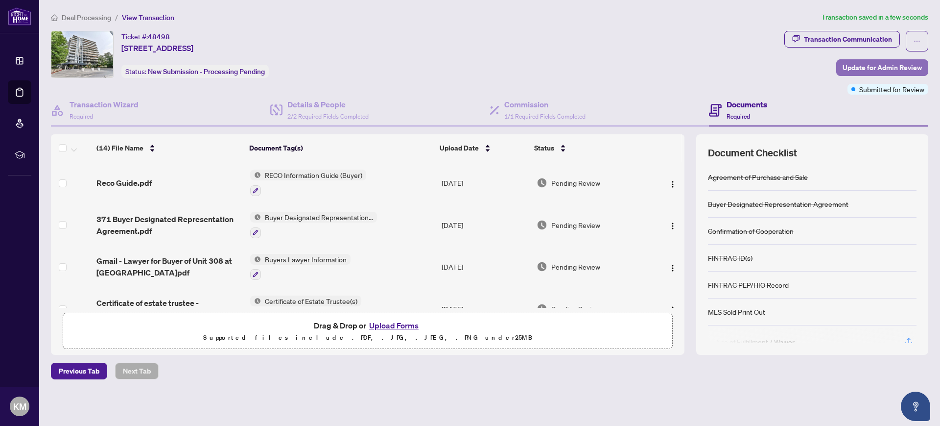
click at [880, 65] on span "Update for Admin Review" at bounding box center [882, 68] width 79 height 16
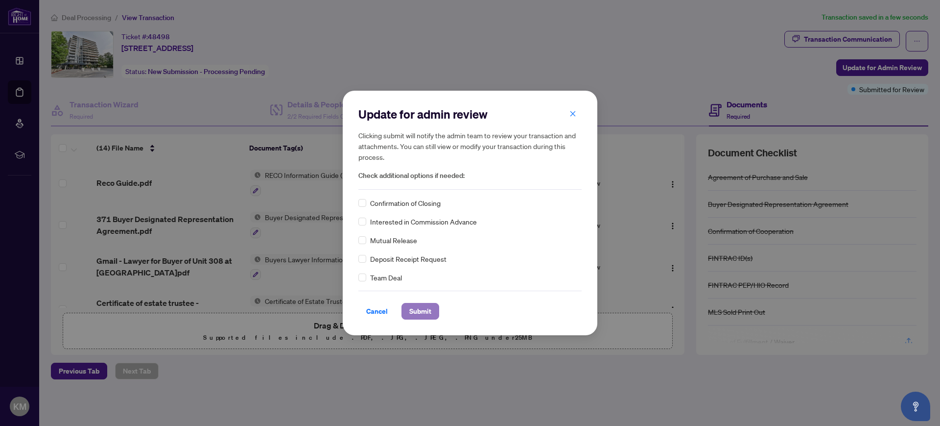
click at [411, 313] on span "Submit" at bounding box center [420, 311] width 22 height 16
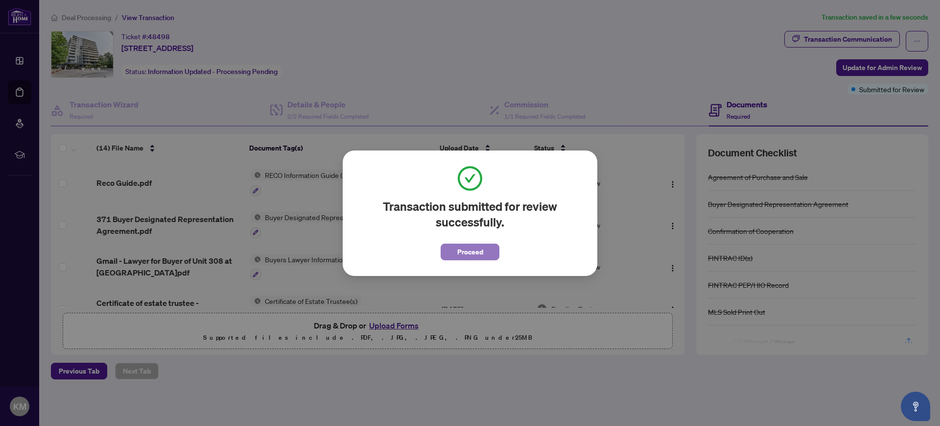
click at [476, 254] on span "Proceed" at bounding box center [470, 252] width 26 height 16
